Goal: Task Accomplishment & Management: Manage account settings

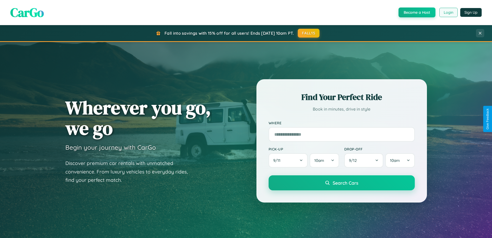
click at [448, 12] on button "Login" at bounding box center [449, 12] width 18 height 9
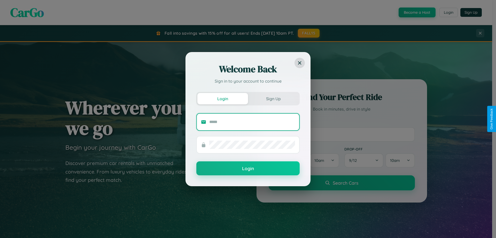
click at [252, 121] on input "text" at bounding box center [252, 122] width 86 height 8
type input "**********"
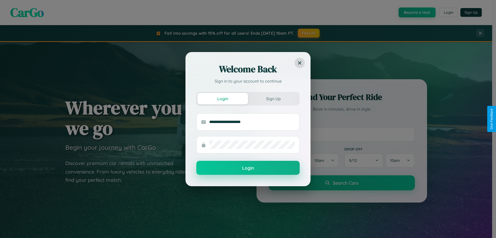
click at [248, 168] on button "Login" at bounding box center [247, 168] width 103 height 14
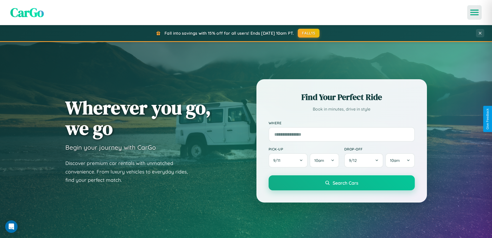
click at [475, 12] on icon "Open menu" at bounding box center [474, 12] width 7 height 5
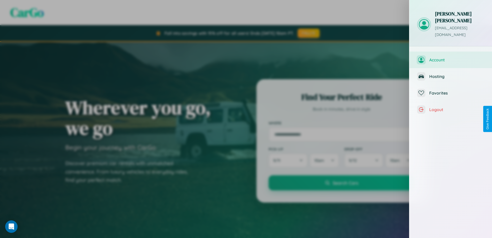
click at [451, 57] on span "Account" at bounding box center [457, 59] width 55 height 5
